Goal: Information Seeking & Learning: Check status

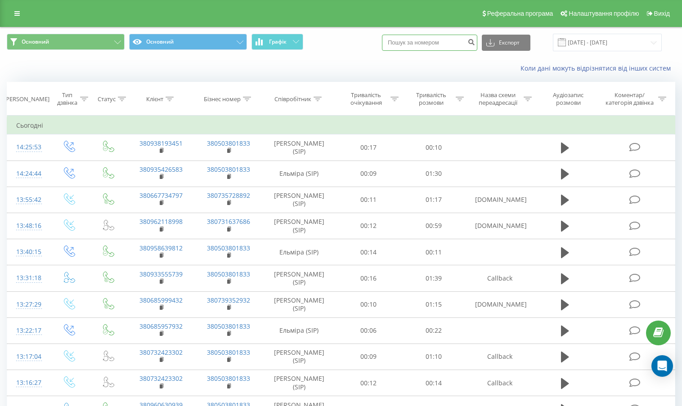
paste input "380934119992"
type input "380934119992"
click at [475, 44] on icon "submit" at bounding box center [471, 40] width 8 height 5
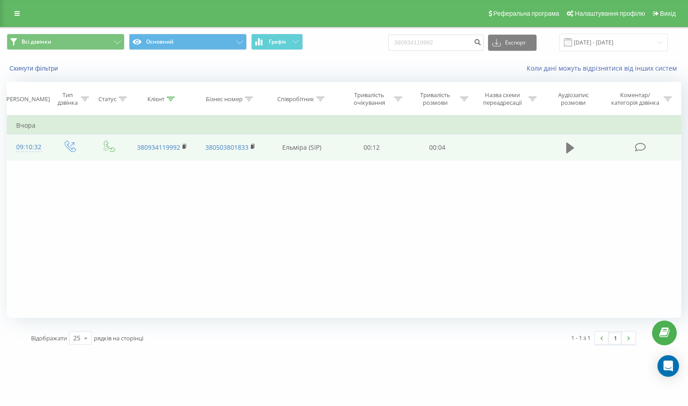
click at [570, 148] on icon at bounding box center [570, 148] width 8 height 11
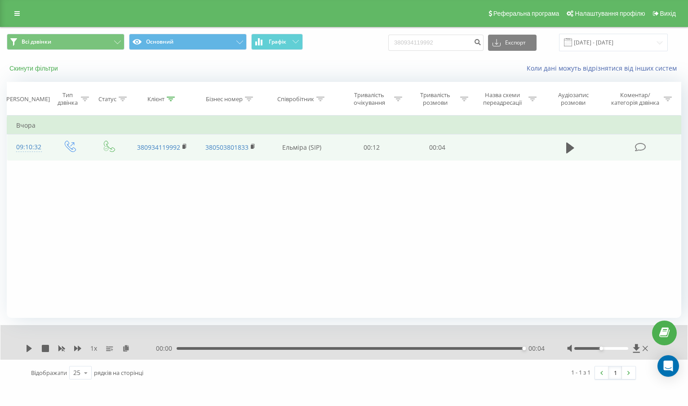
click at [29, 65] on button "Скинути фільтри" at bounding box center [35, 68] width 56 height 8
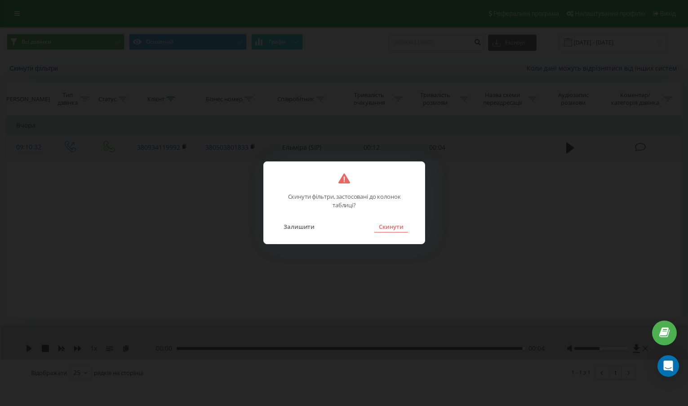
click at [386, 227] on button "Скинути" at bounding box center [391, 227] width 34 height 12
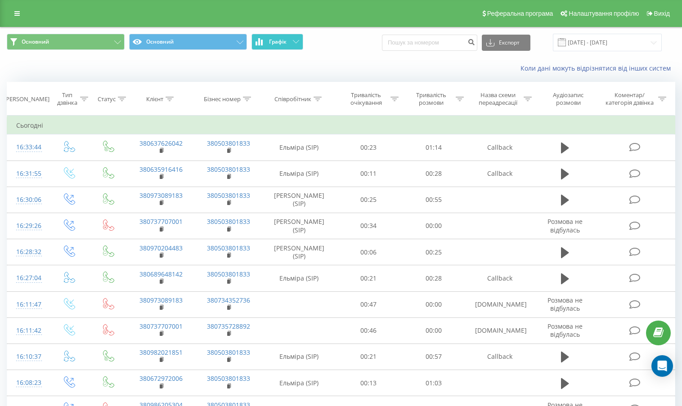
click at [281, 49] on button "Графік" at bounding box center [277, 42] width 52 height 16
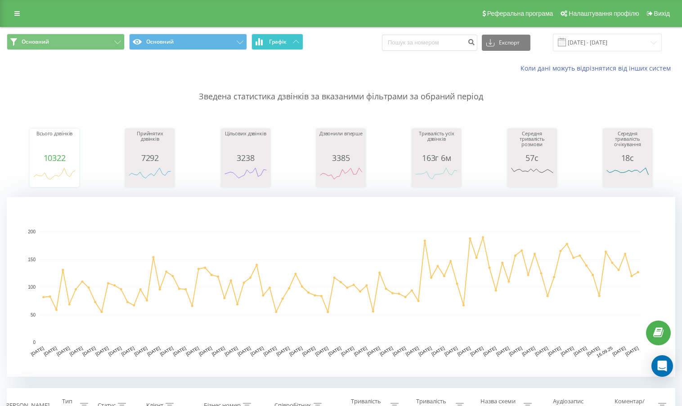
click at [281, 49] on button "Графік" at bounding box center [277, 42] width 52 height 16
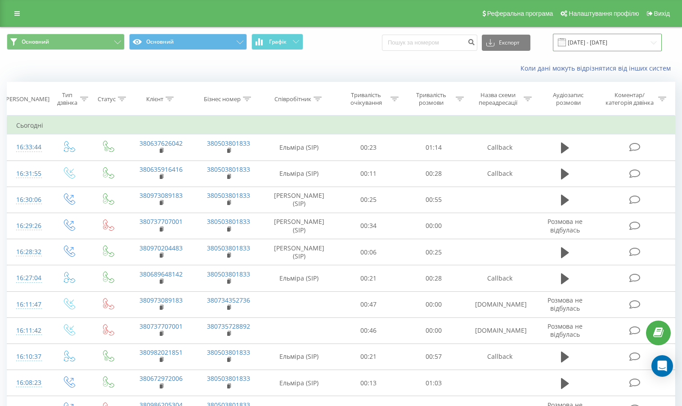
click at [607, 44] on input "[DATE] - [DATE]" at bounding box center [606, 43] width 109 height 18
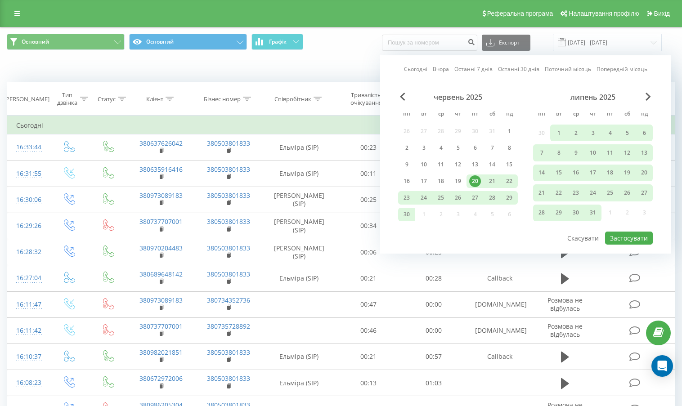
click at [413, 70] on link "Сьогодні" at bounding box center [415, 69] width 23 height 9
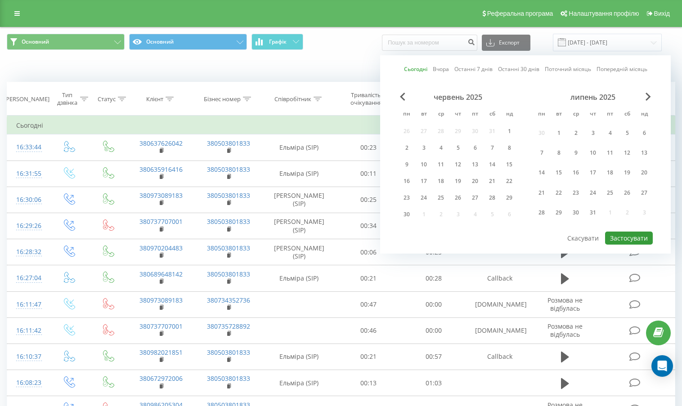
click at [614, 241] on button "Застосувати" at bounding box center [629, 238] width 48 height 13
type input "[DATE] - [DATE]"
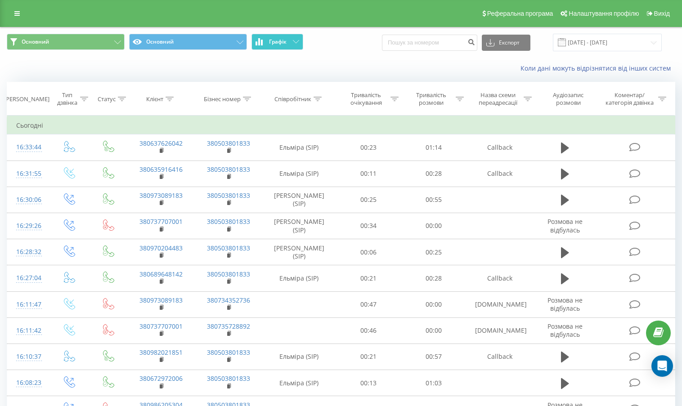
click at [299, 44] on button "Графік" at bounding box center [277, 42] width 52 height 16
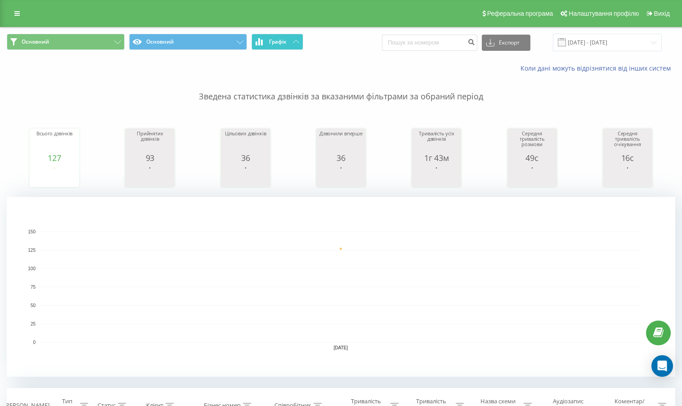
click at [299, 44] on button "Графік" at bounding box center [277, 42] width 52 height 16
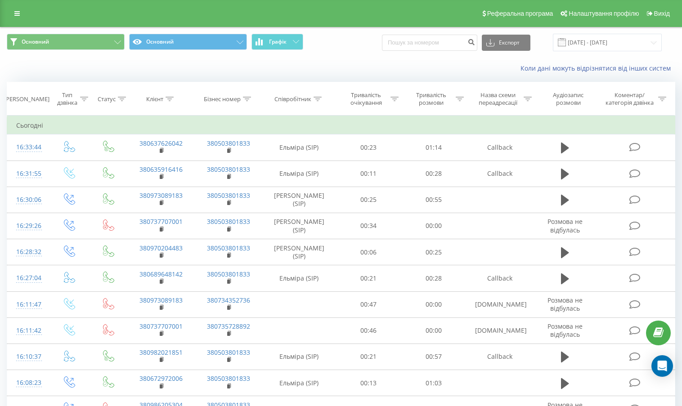
click at [353, 41] on div "Основний Основний Графік Експорт .csv .xls .xlsx [DATE] - [DATE]" at bounding box center [341, 43] width 668 height 18
paste input "380934119992"
type input "380934119992"
click at [475, 42] on icon "submit" at bounding box center [471, 40] width 8 height 5
